Goal: Information Seeking & Learning: Get advice/opinions

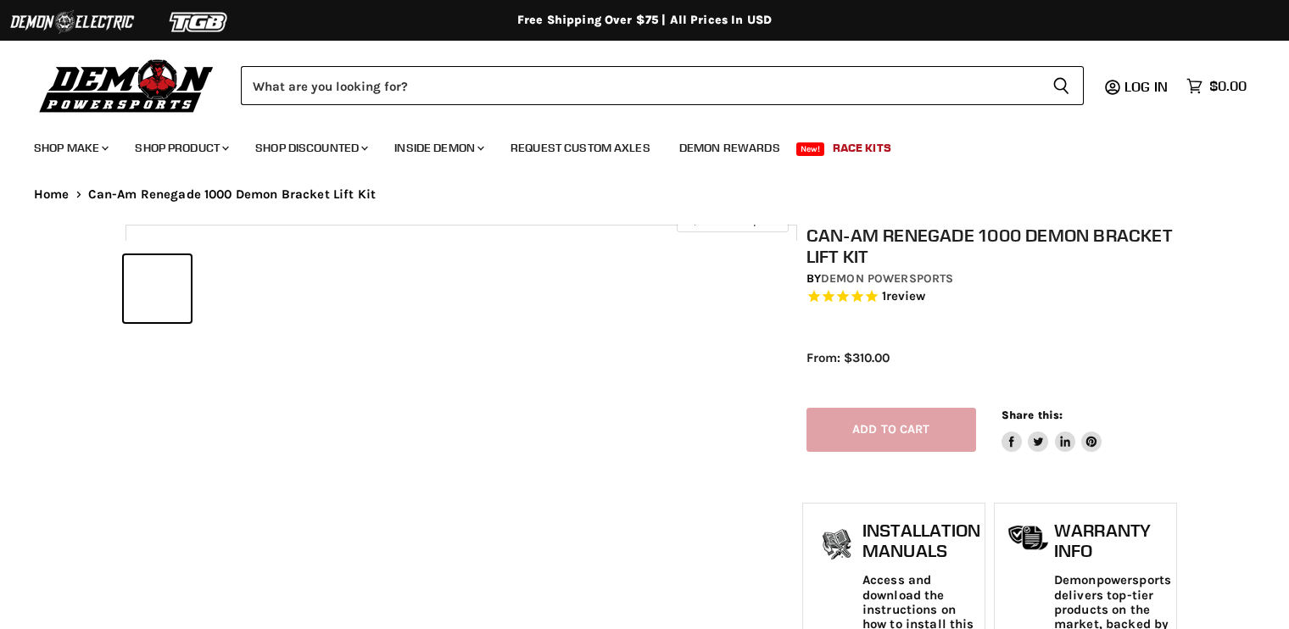
select select "******"
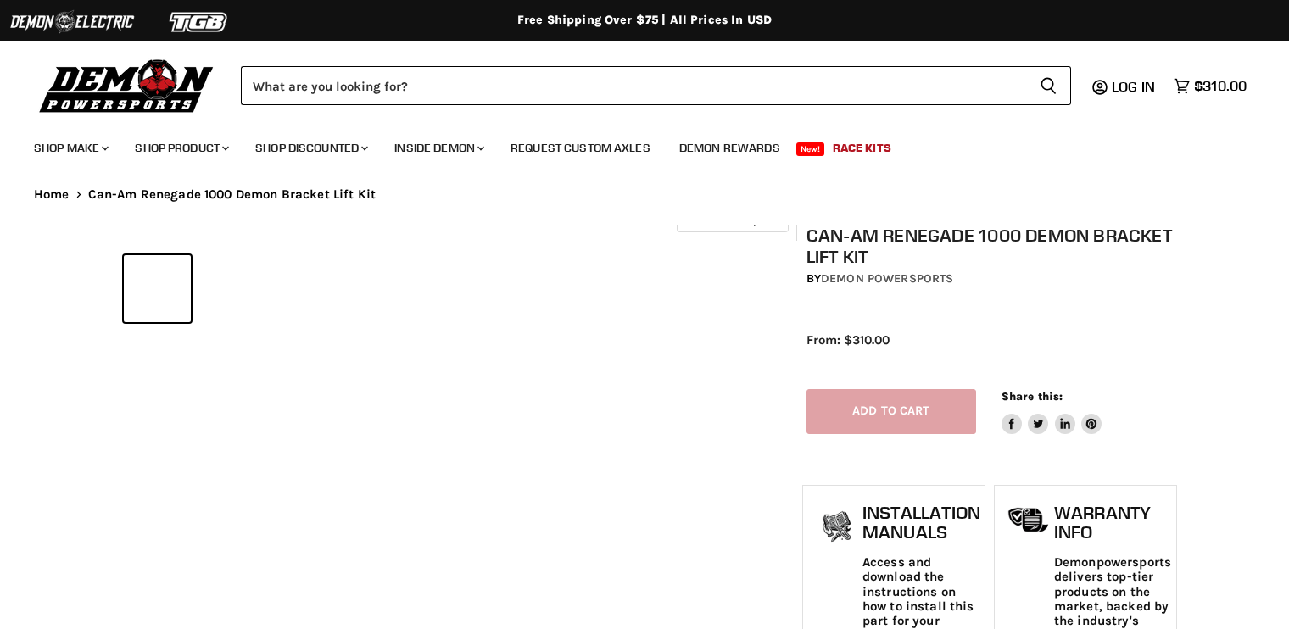
select select "******"
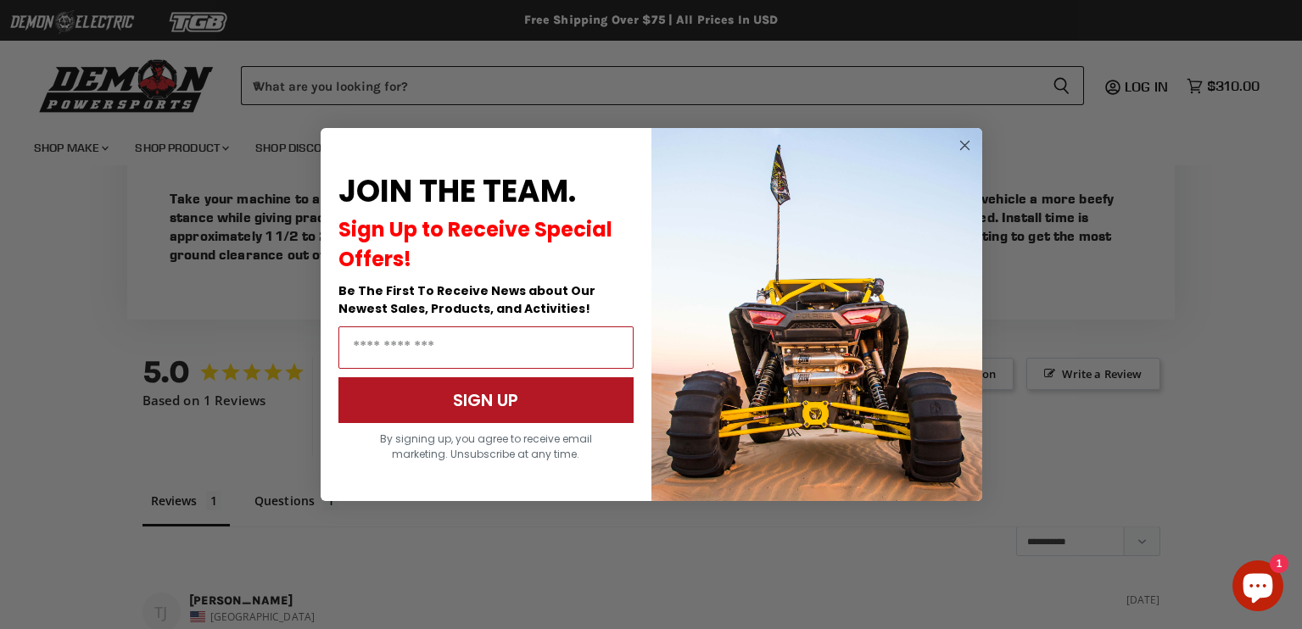
scroll to position [1259, 0]
